Goal: Information Seeking & Learning: Learn about a topic

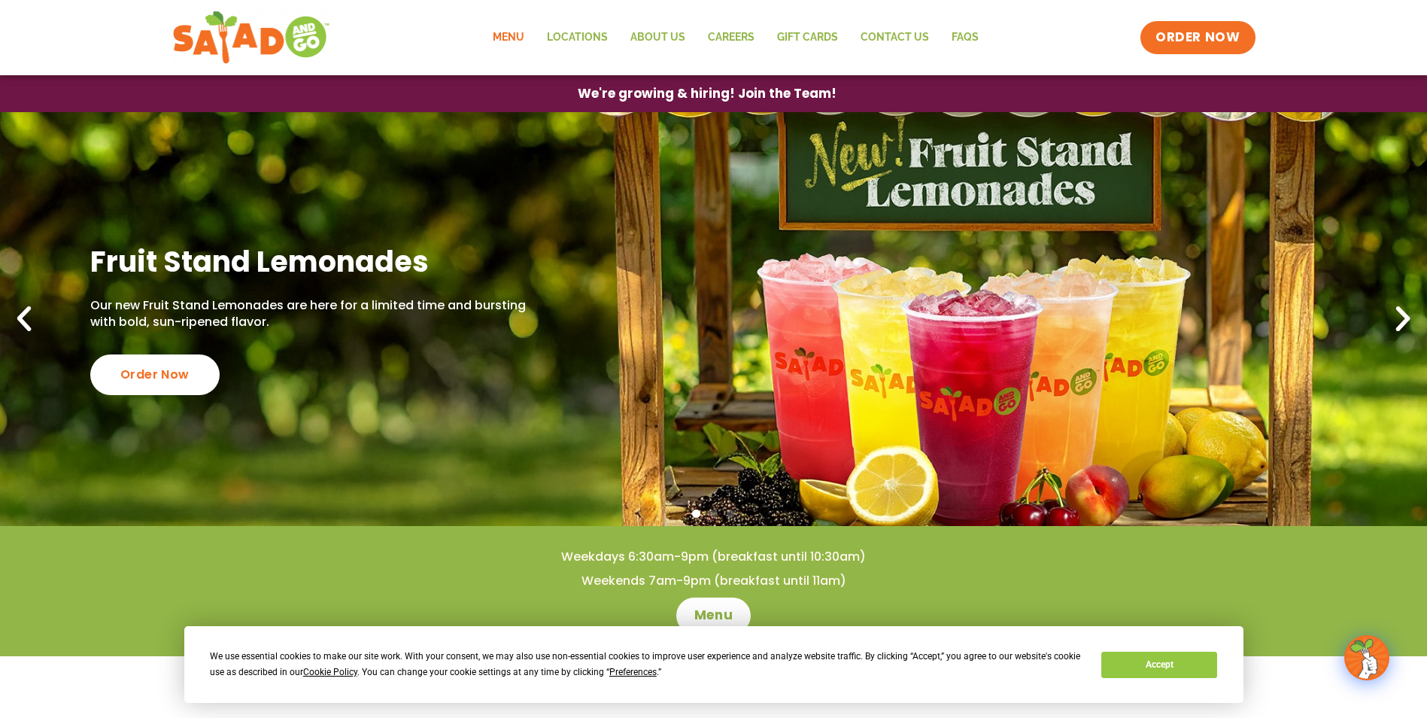
click at [524, 32] on link "Menu" at bounding box center [508, 37] width 54 height 35
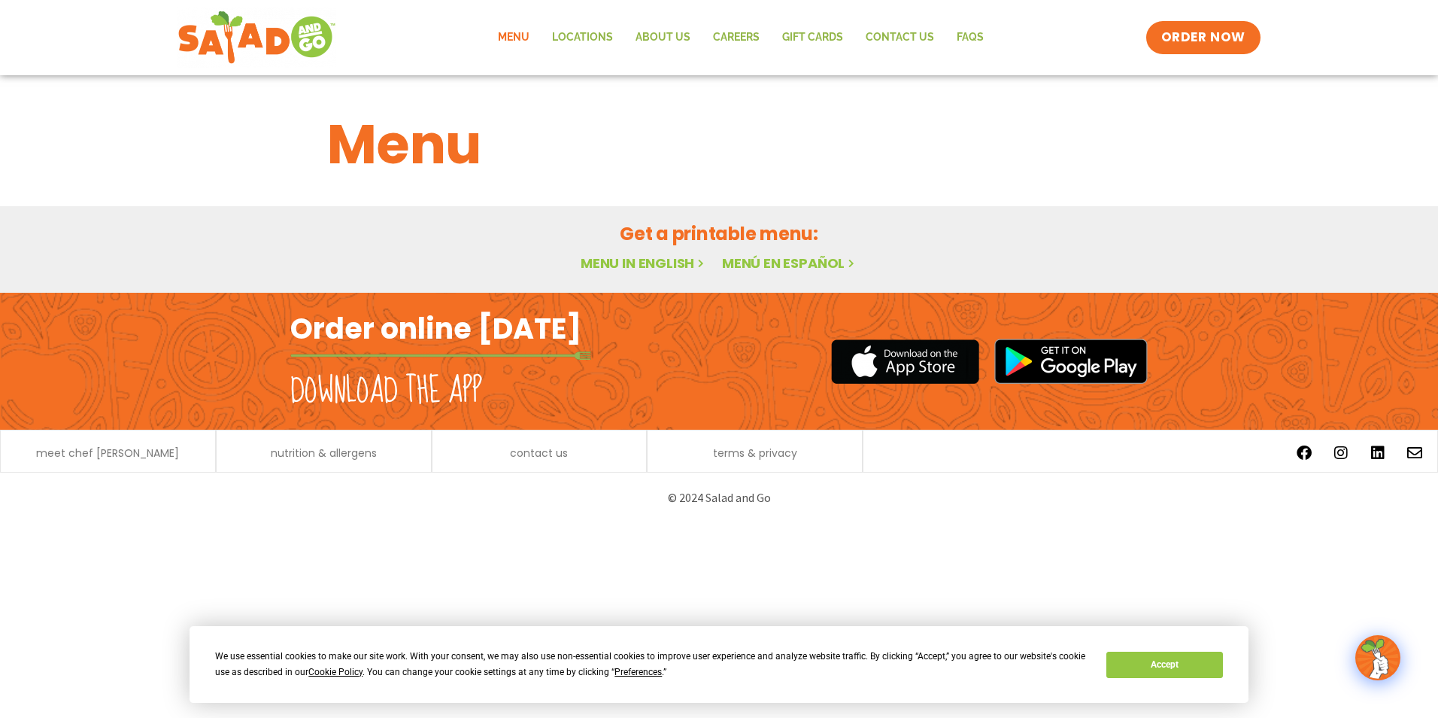
click at [557, 523] on html "We use essential cookies to make our site work. With your consent, we may also …" at bounding box center [719, 261] width 1438 height 523
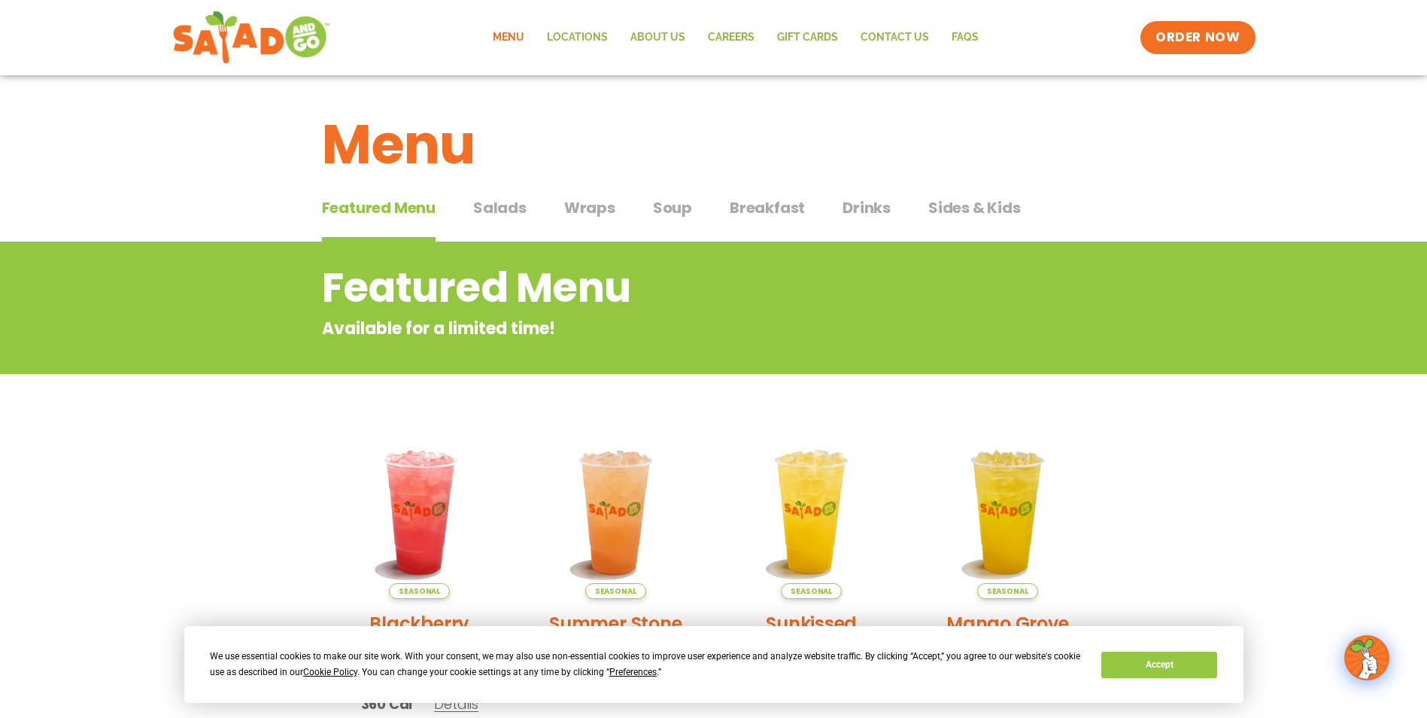
click at [781, 205] on span "Breakfast" at bounding box center [767, 207] width 75 height 23
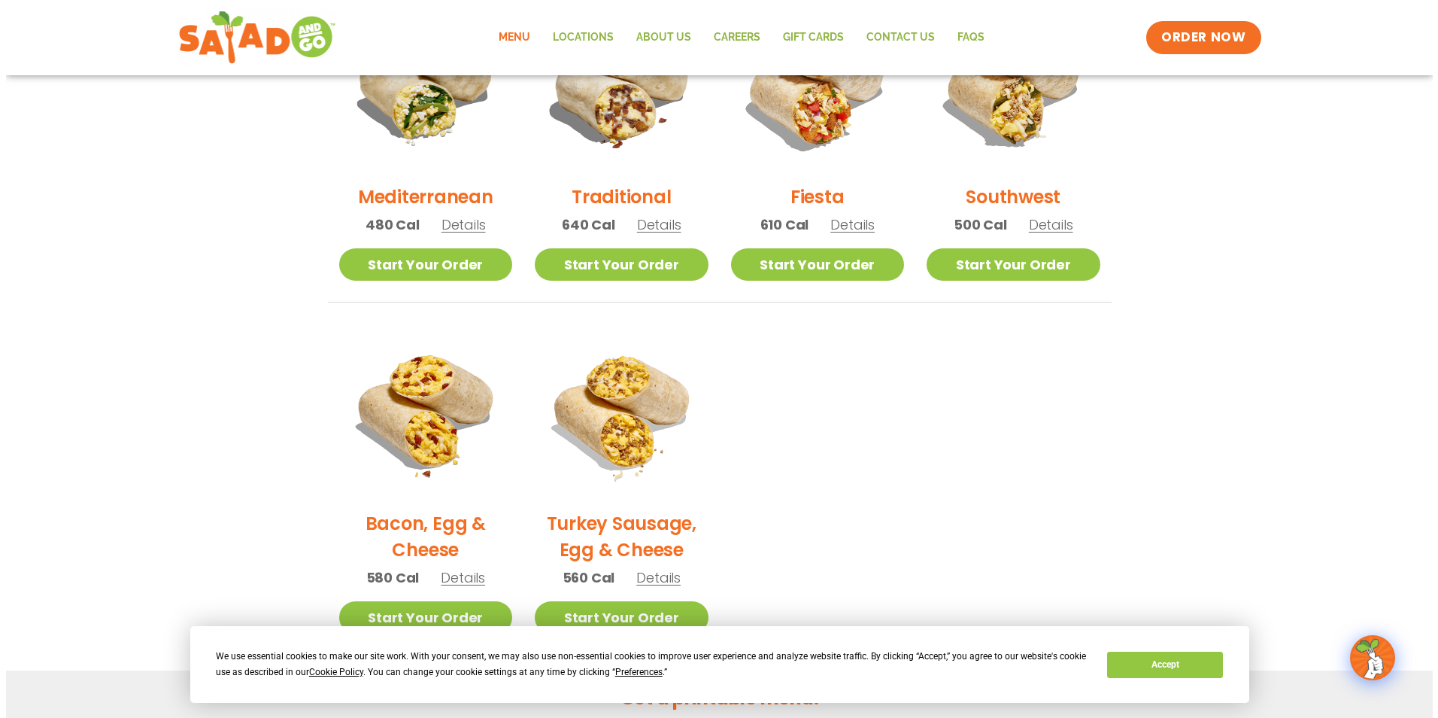
scroll to position [451, 0]
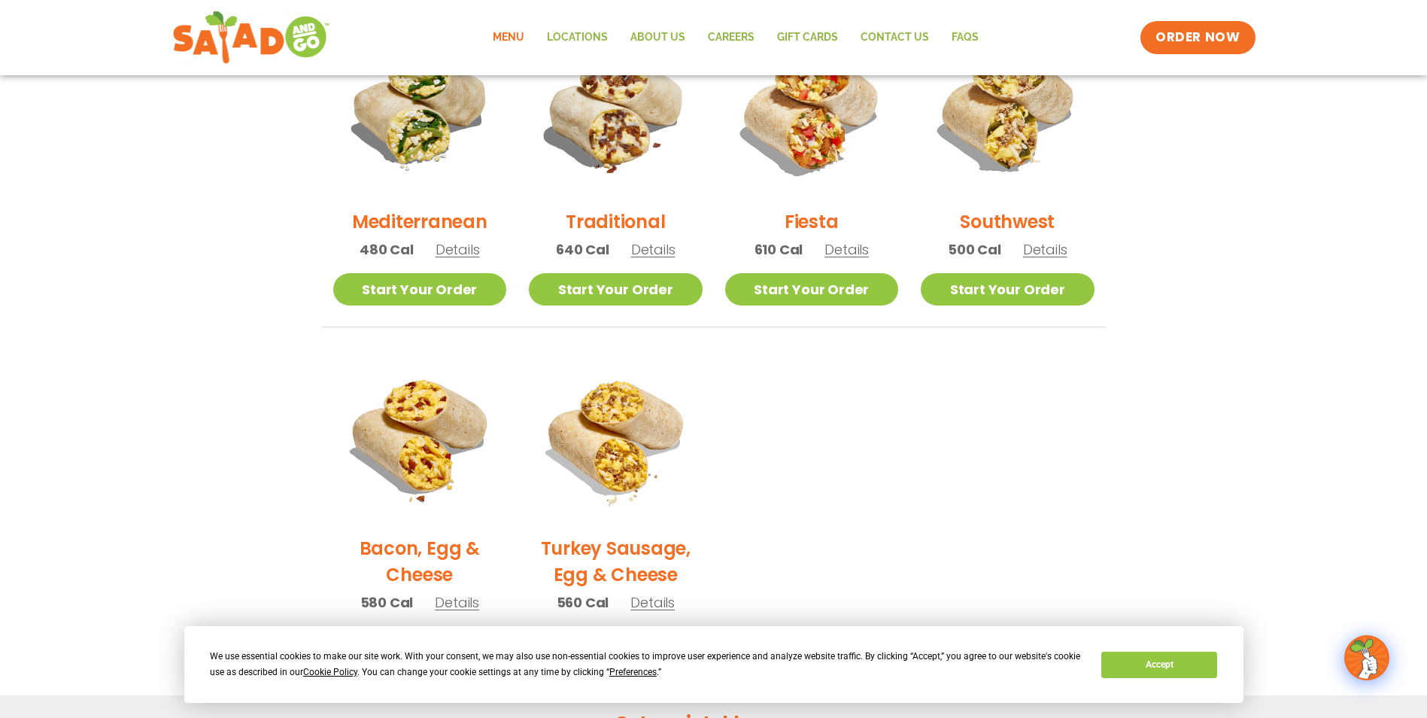
click at [649, 255] on span "Details" at bounding box center [653, 249] width 44 height 19
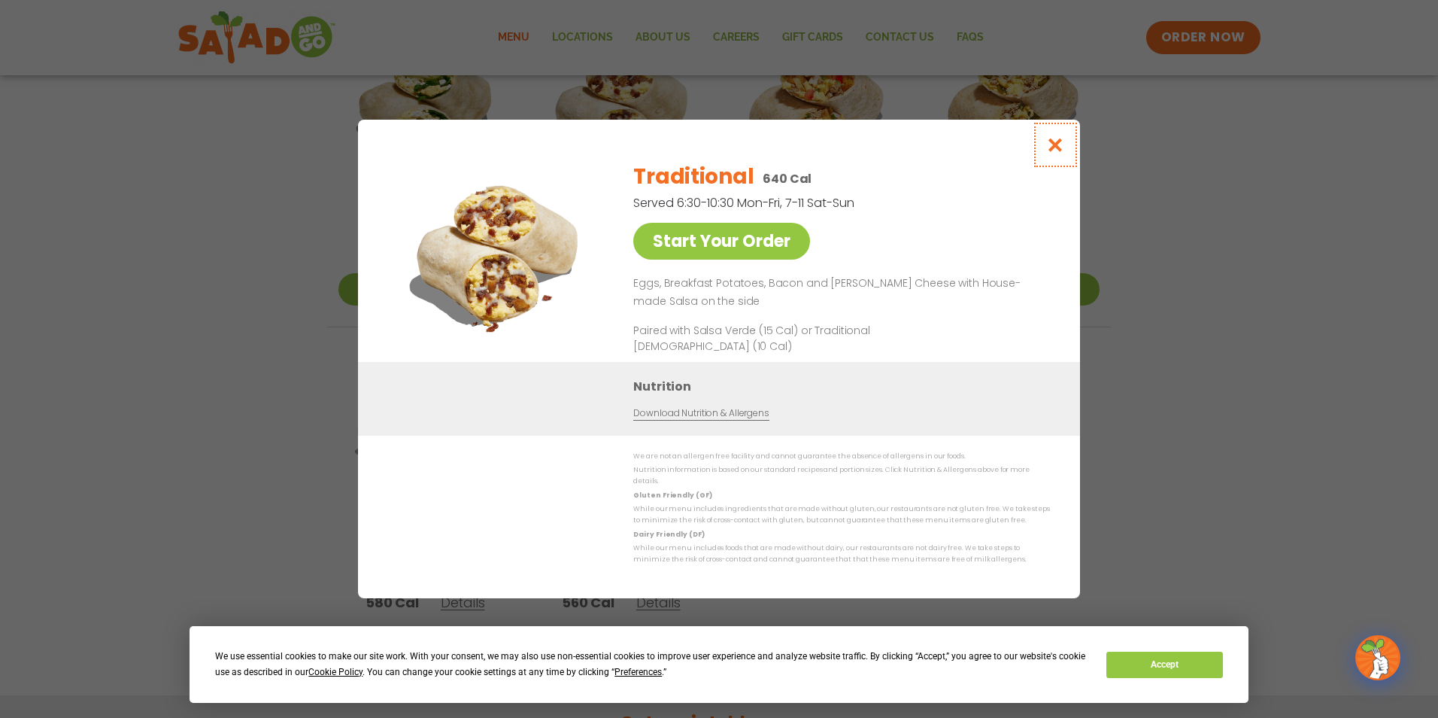
click at [1050, 147] on icon "Close modal" at bounding box center [1055, 145] width 19 height 16
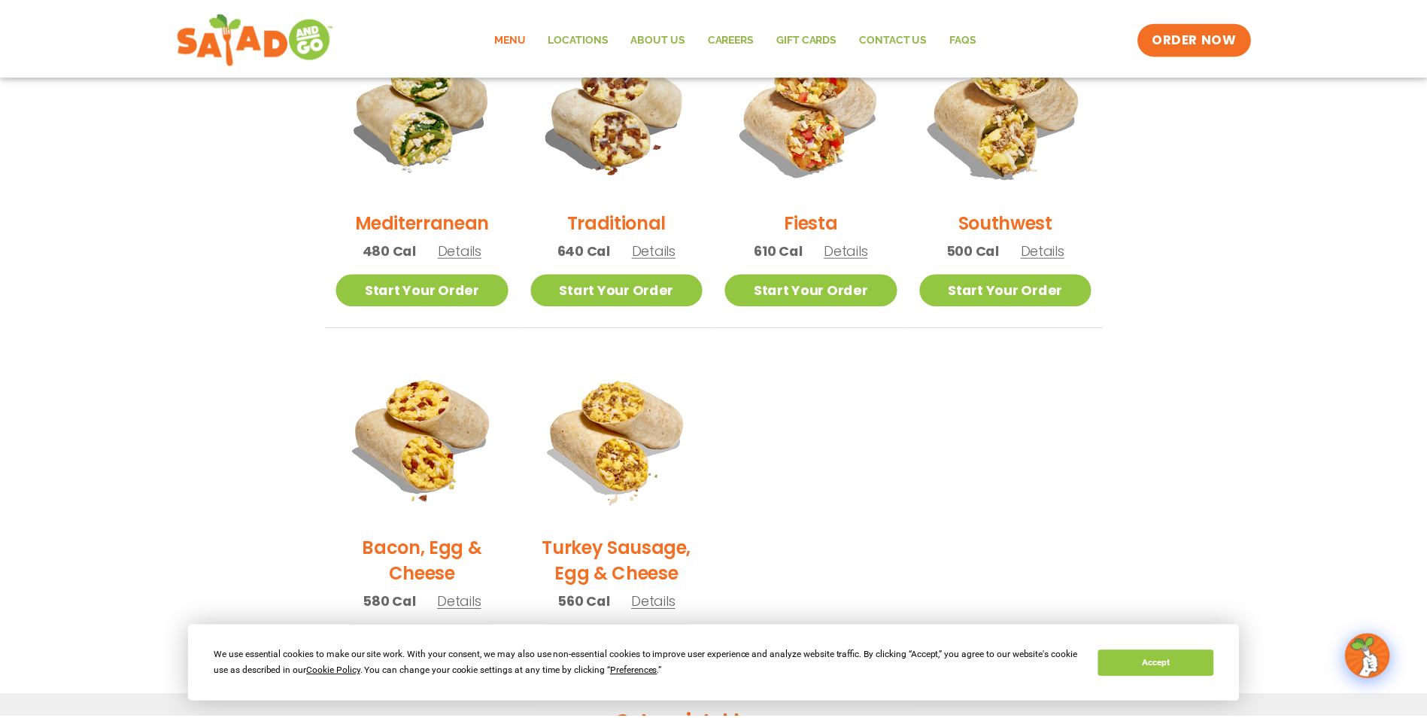
scroll to position [414, 0]
